Goal: Check status: Check status

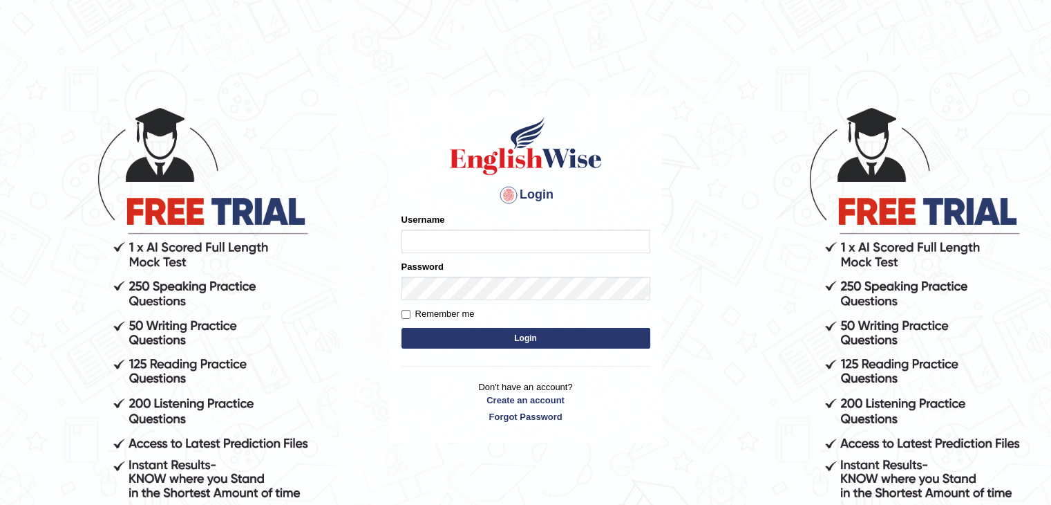
type input "mohdbilal"
click at [556, 349] on form "Please fix the following errors: Username mohdbilal Password Remember me Login" at bounding box center [526, 282] width 249 height 139
click at [559, 339] on button "Login" at bounding box center [526, 338] width 249 height 21
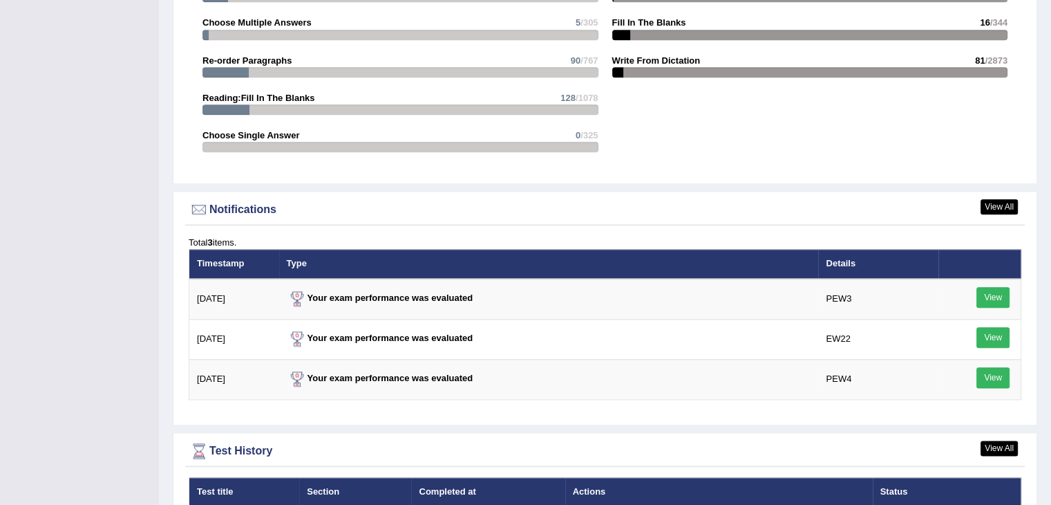
scroll to position [1728, 0]
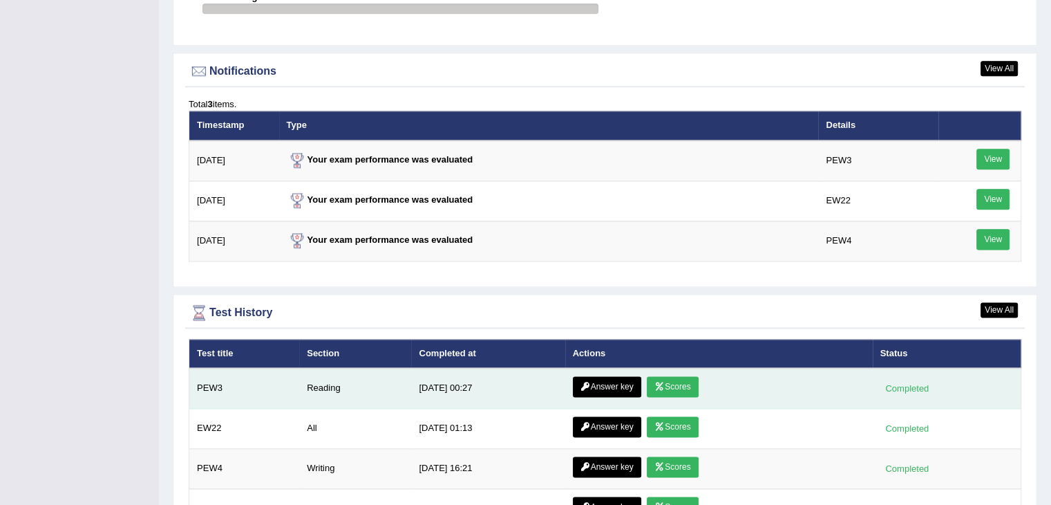
click at [669, 376] on link "Scores" at bounding box center [672, 386] width 51 height 21
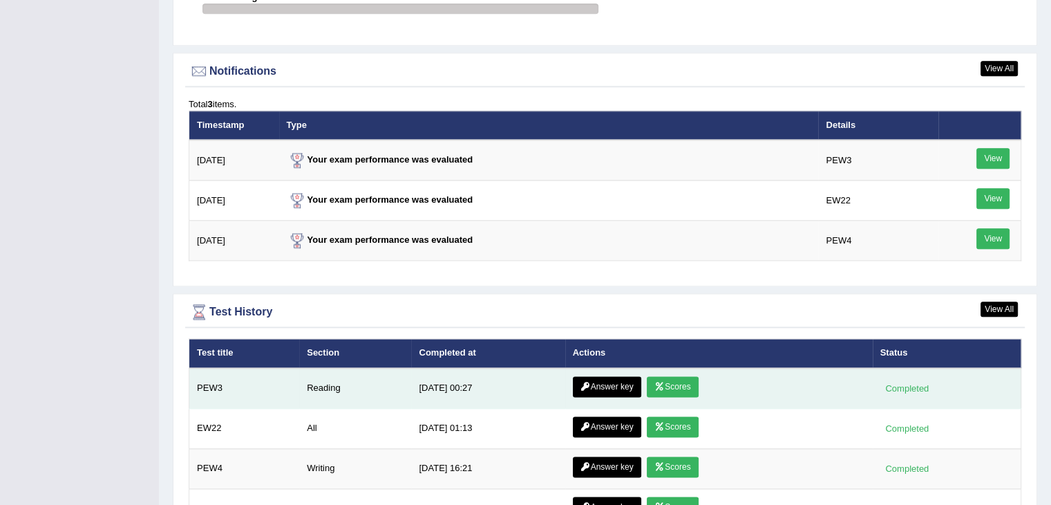
scroll to position [1640, 0]
click at [611, 376] on link "Answer key" at bounding box center [607, 386] width 68 height 21
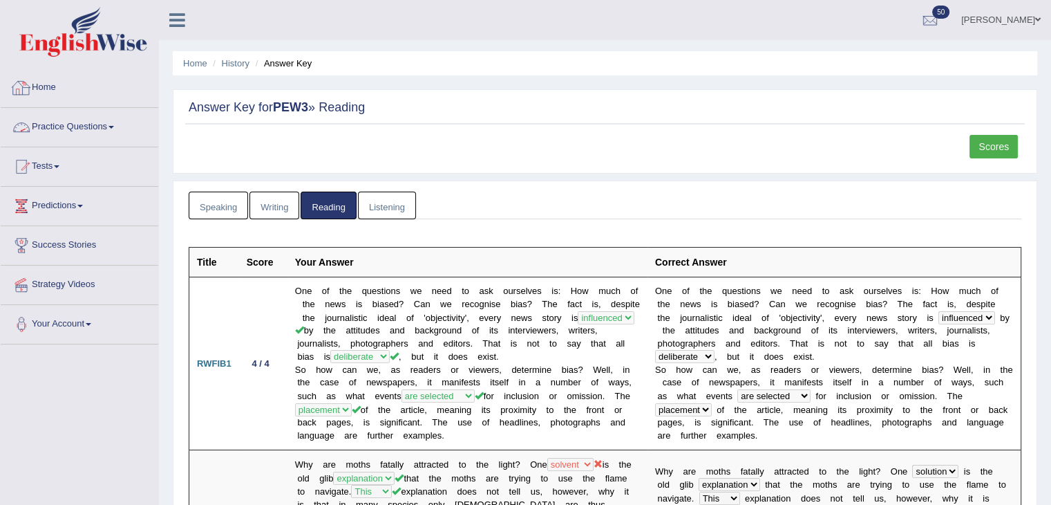
click at [44, 90] on link "Home" at bounding box center [80, 85] width 158 height 35
click at [44, 90] on link "Home" at bounding box center [78, 85] width 154 height 35
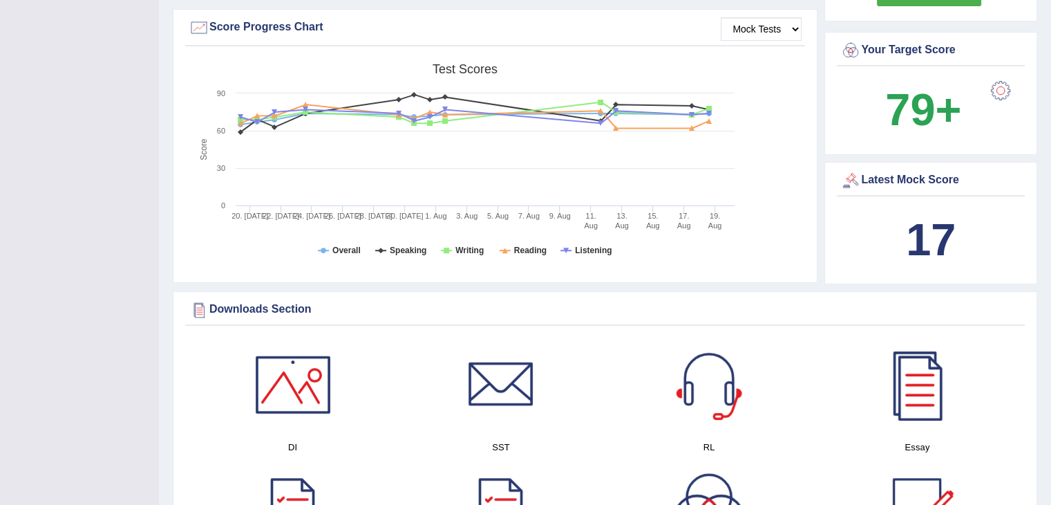
scroll to position [276, 0]
